Goal: Find specific page/section: Find specific page/section

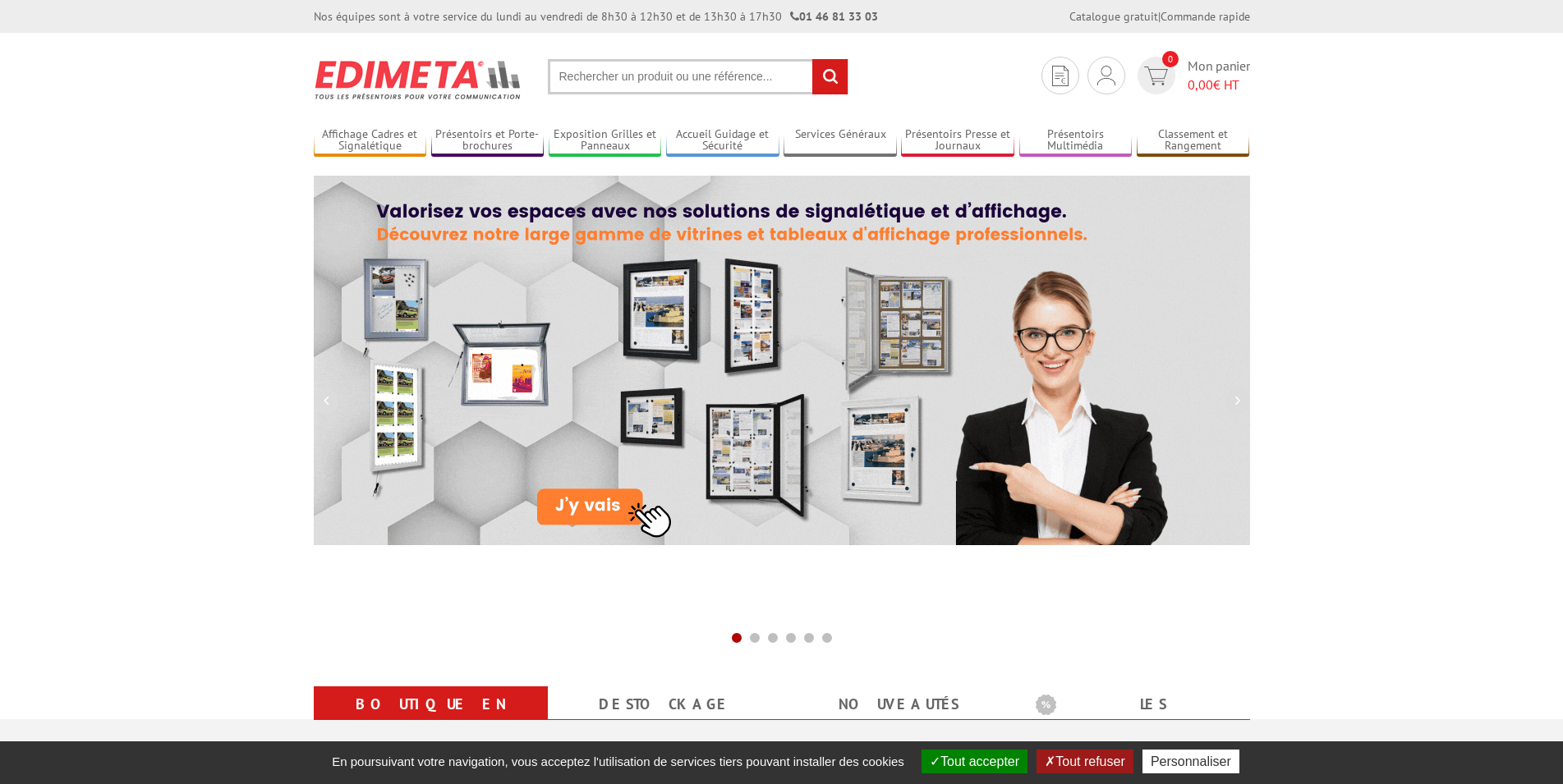
click at [705, 75] on input "text" at bounding box center [698, 77] width 300 height 35
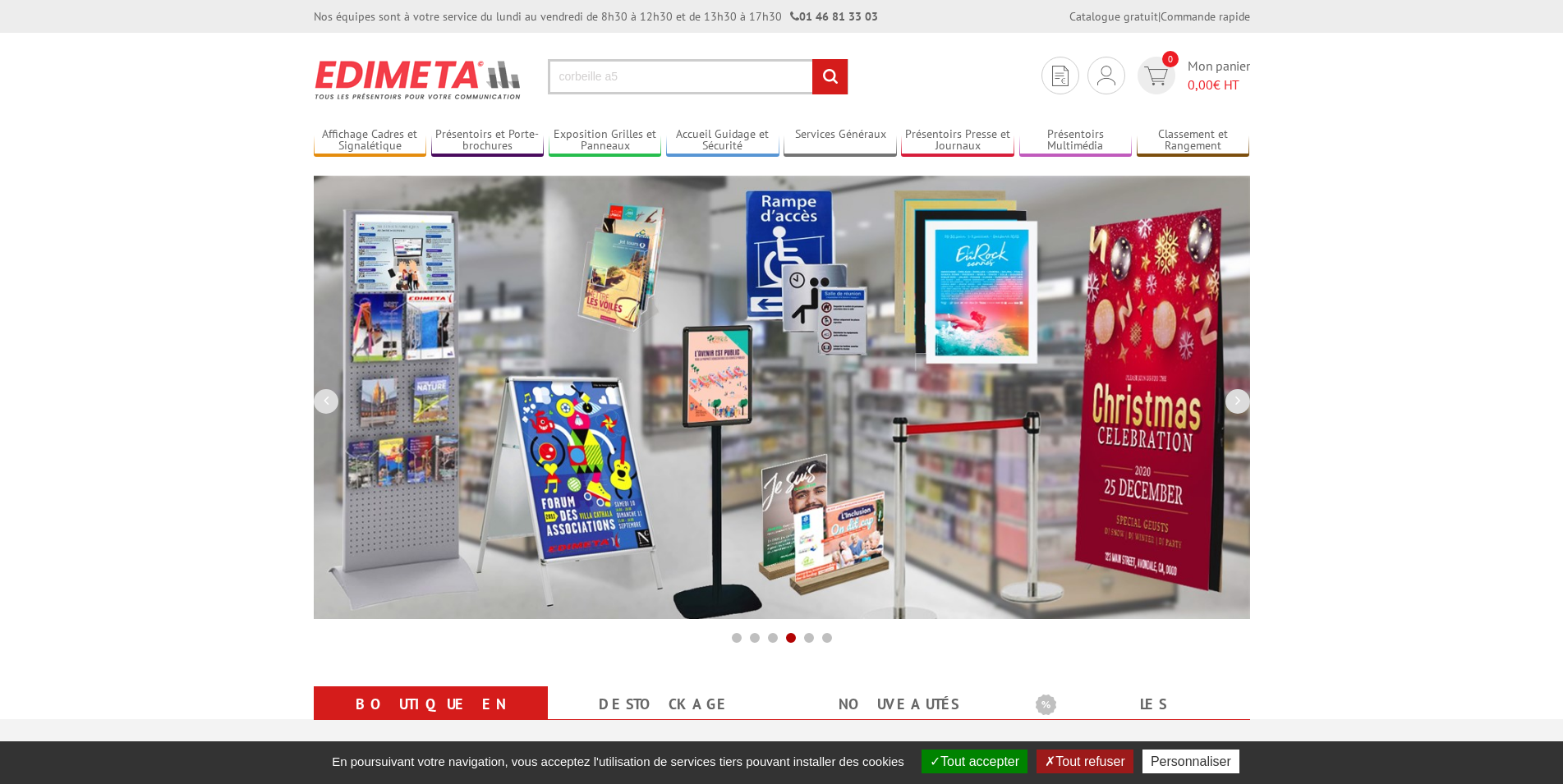
type input "corbeille a5"
click at [827, 83] on input "rechercher" at bounding box center [830, 77] width 35 height 35
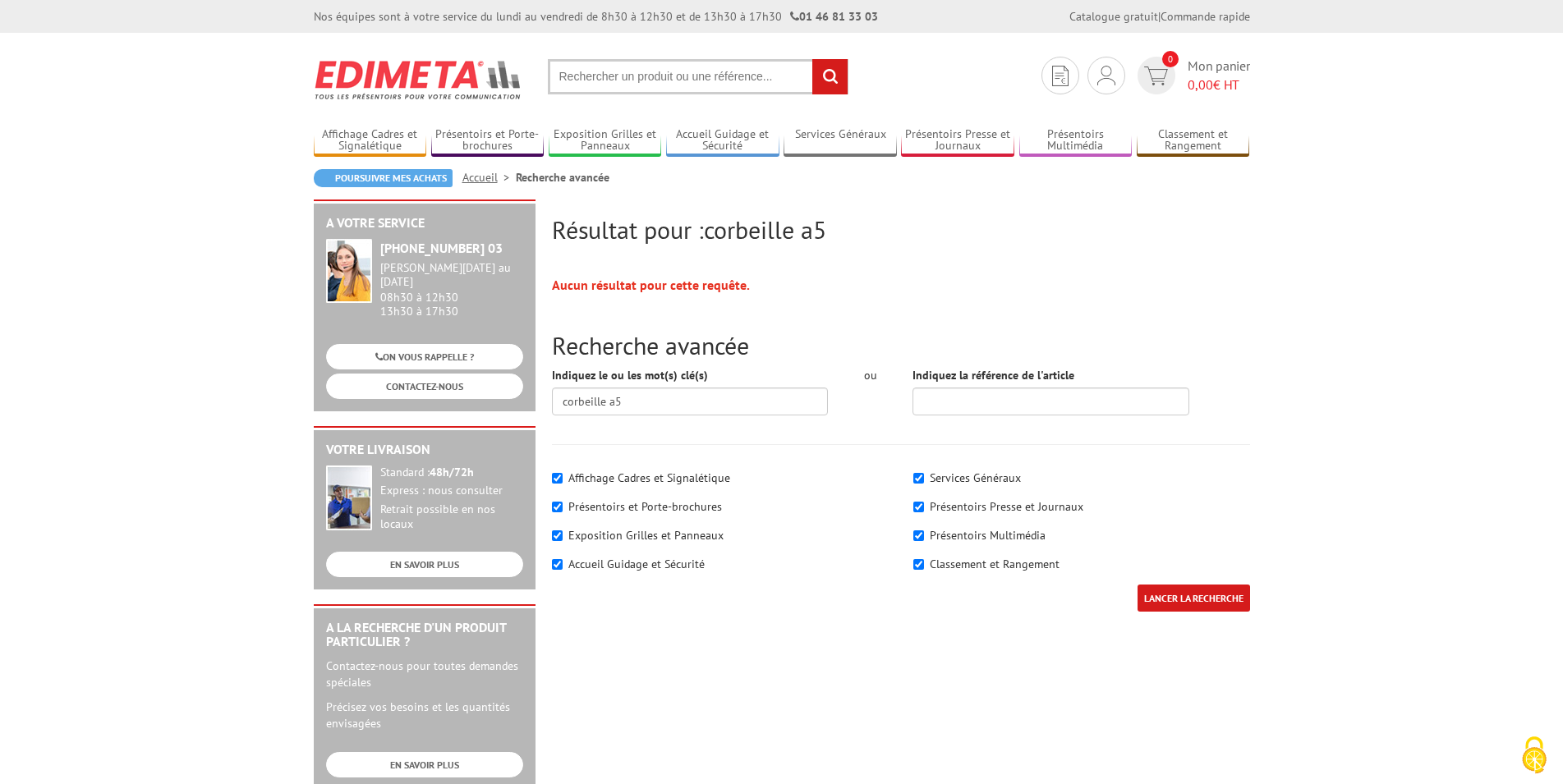
click at [671, 71] on input "text" at bounding box center [698, 77] width 300 height 35
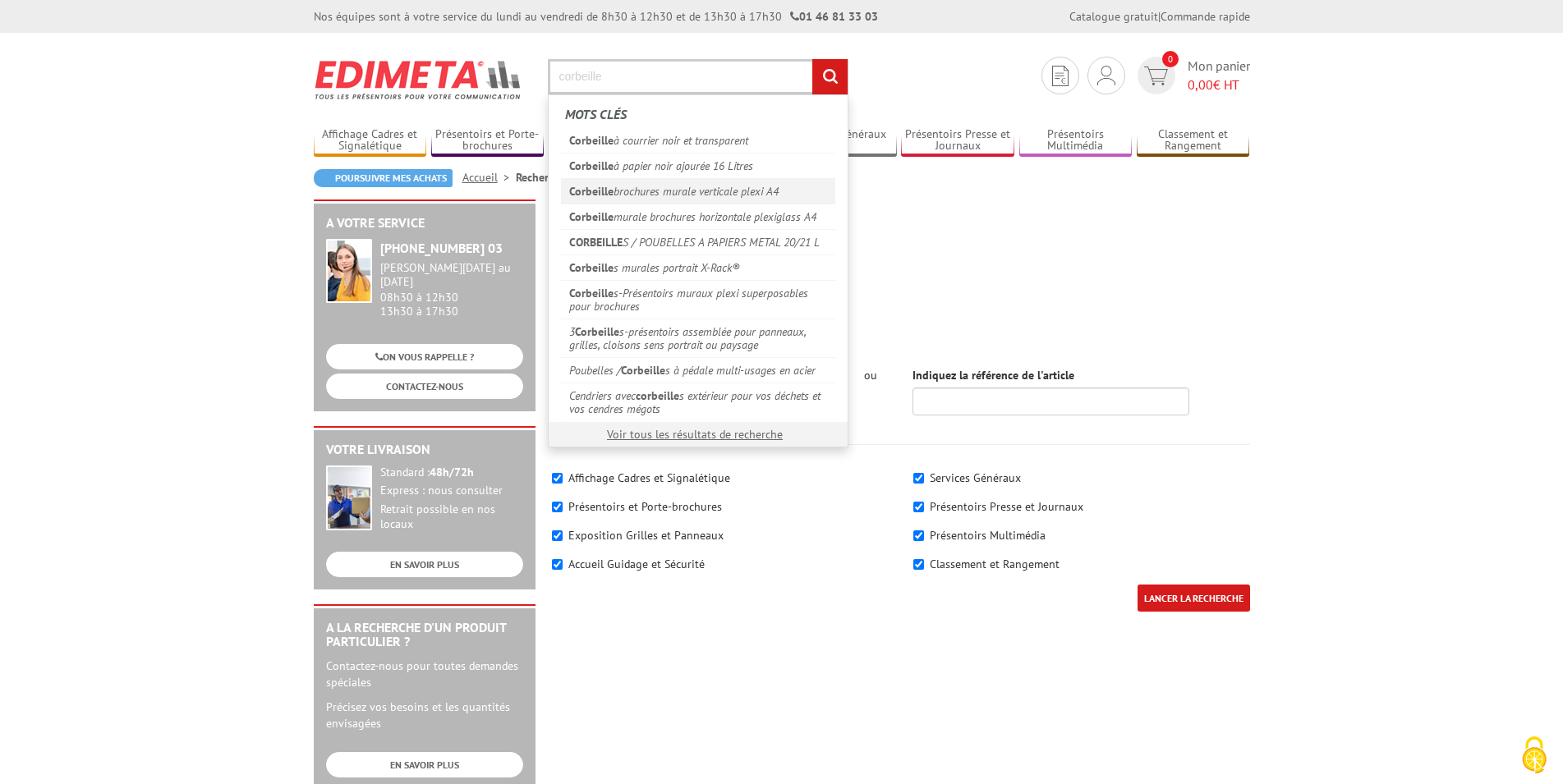
type input "corbeille"
click at [714, 189] on link "Corbeille brochures murale verticale plexi A4" at bounding box center [698, 191] width 274 height 26
